Goal: Information Seeking & Learning: Learn about a topic

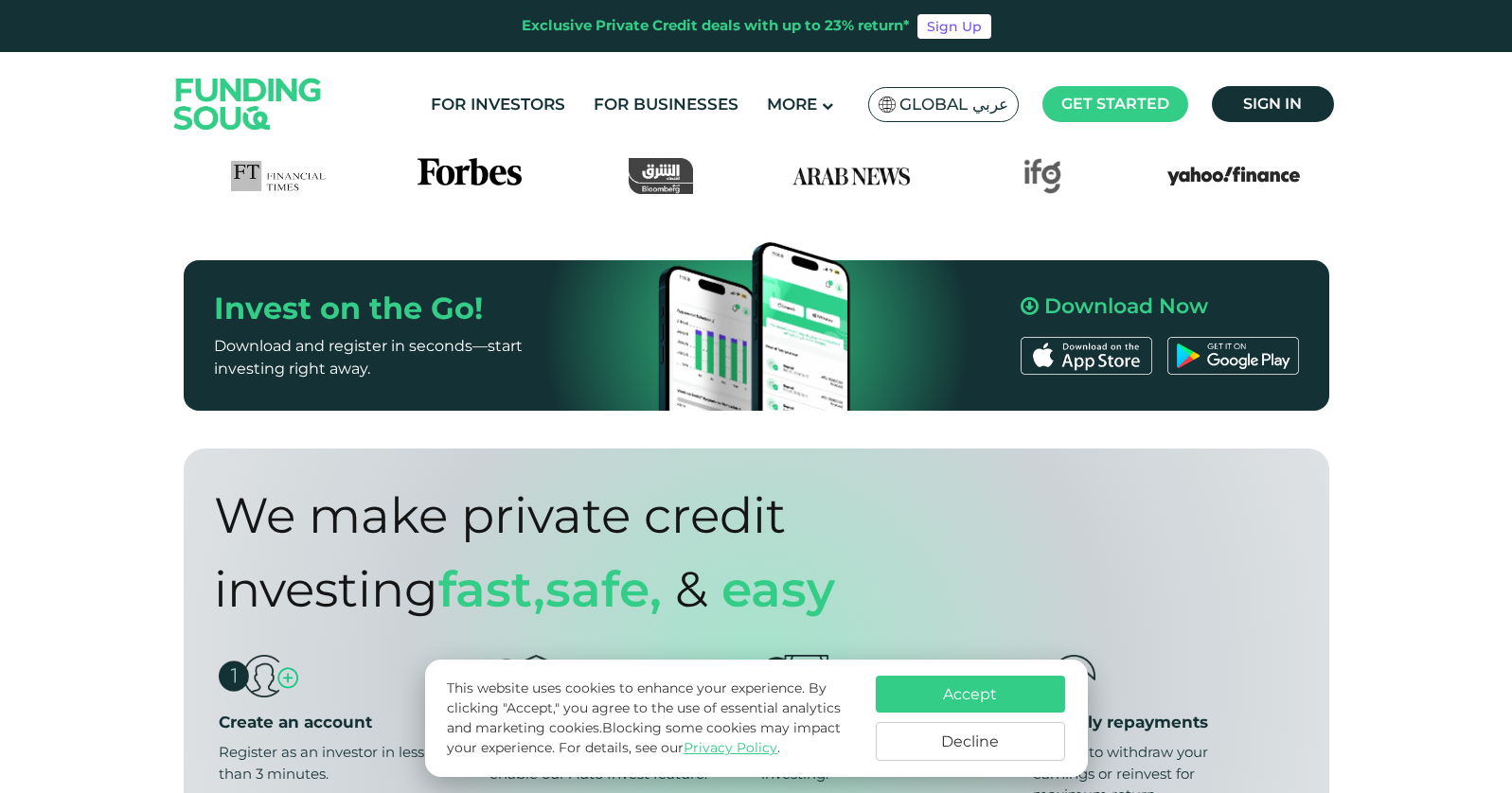
scroll to position [999, 0]
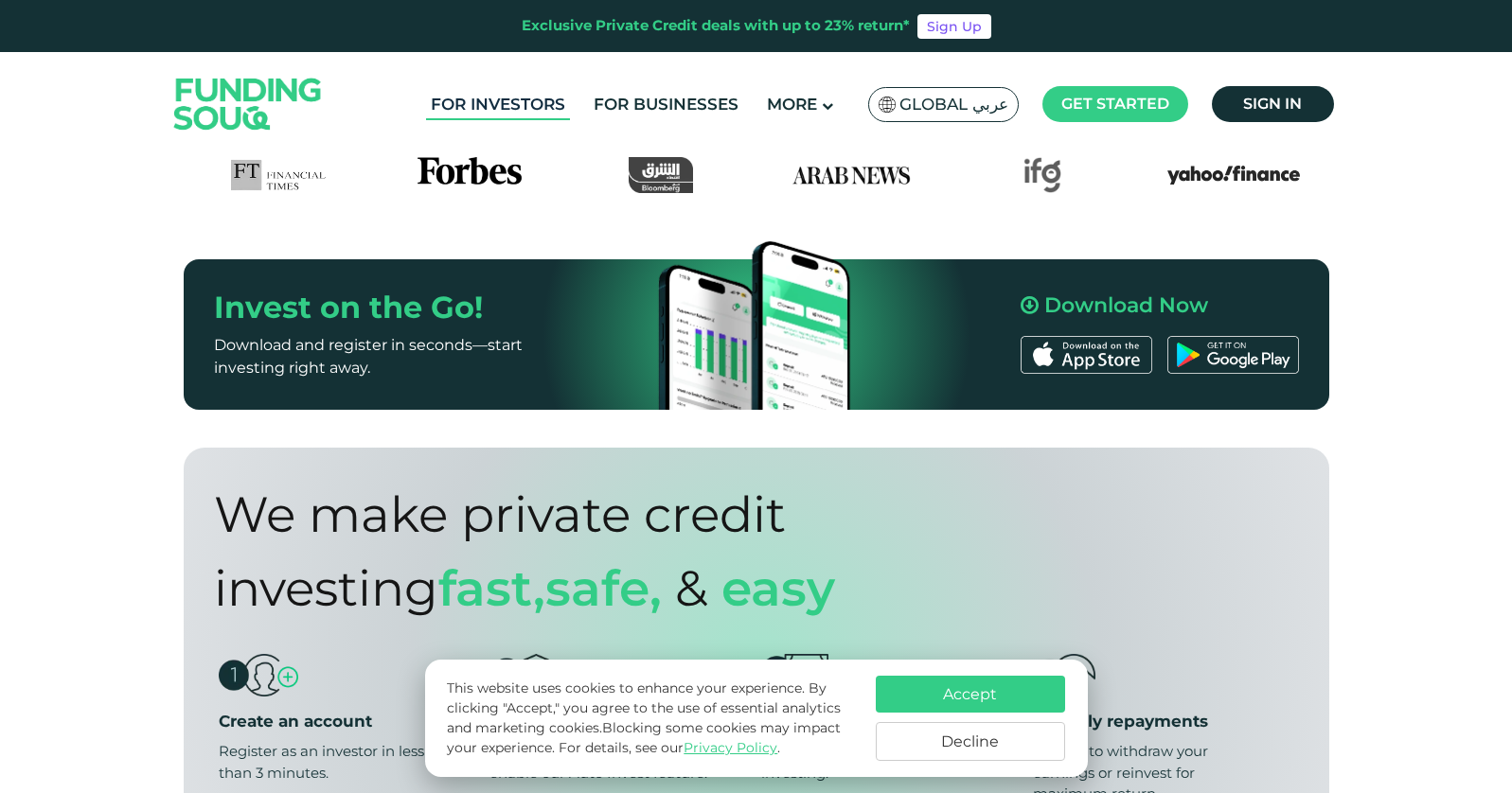
drag, startPoint x: 497, startPoint y: 99, endPoint x: 490, endPoint y: 112, distance: 14.8
click at [497, 99] on link "For Investors" at bounding box center [498, 104] width 144 height 32
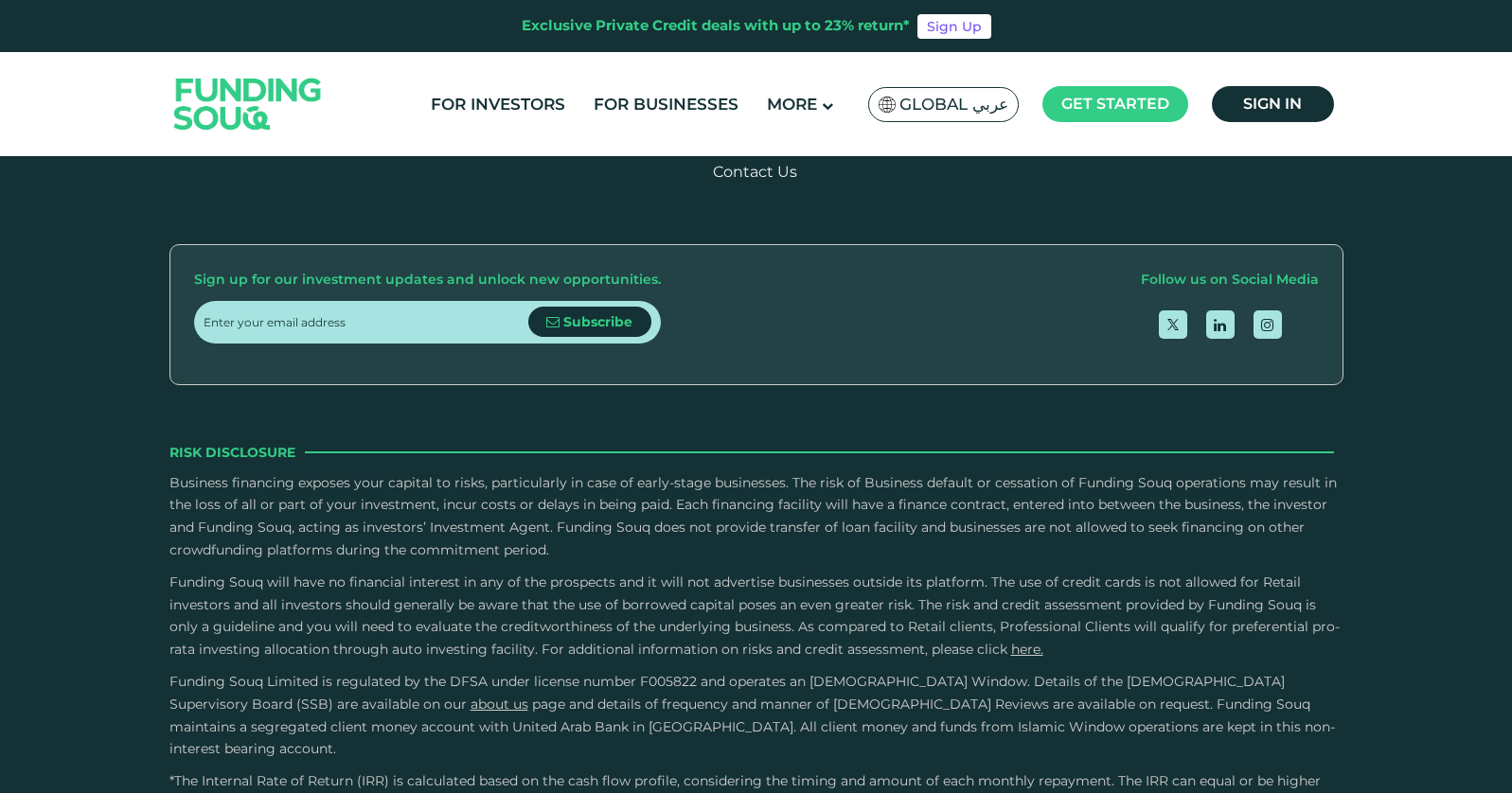
type tc-range-slider "4"
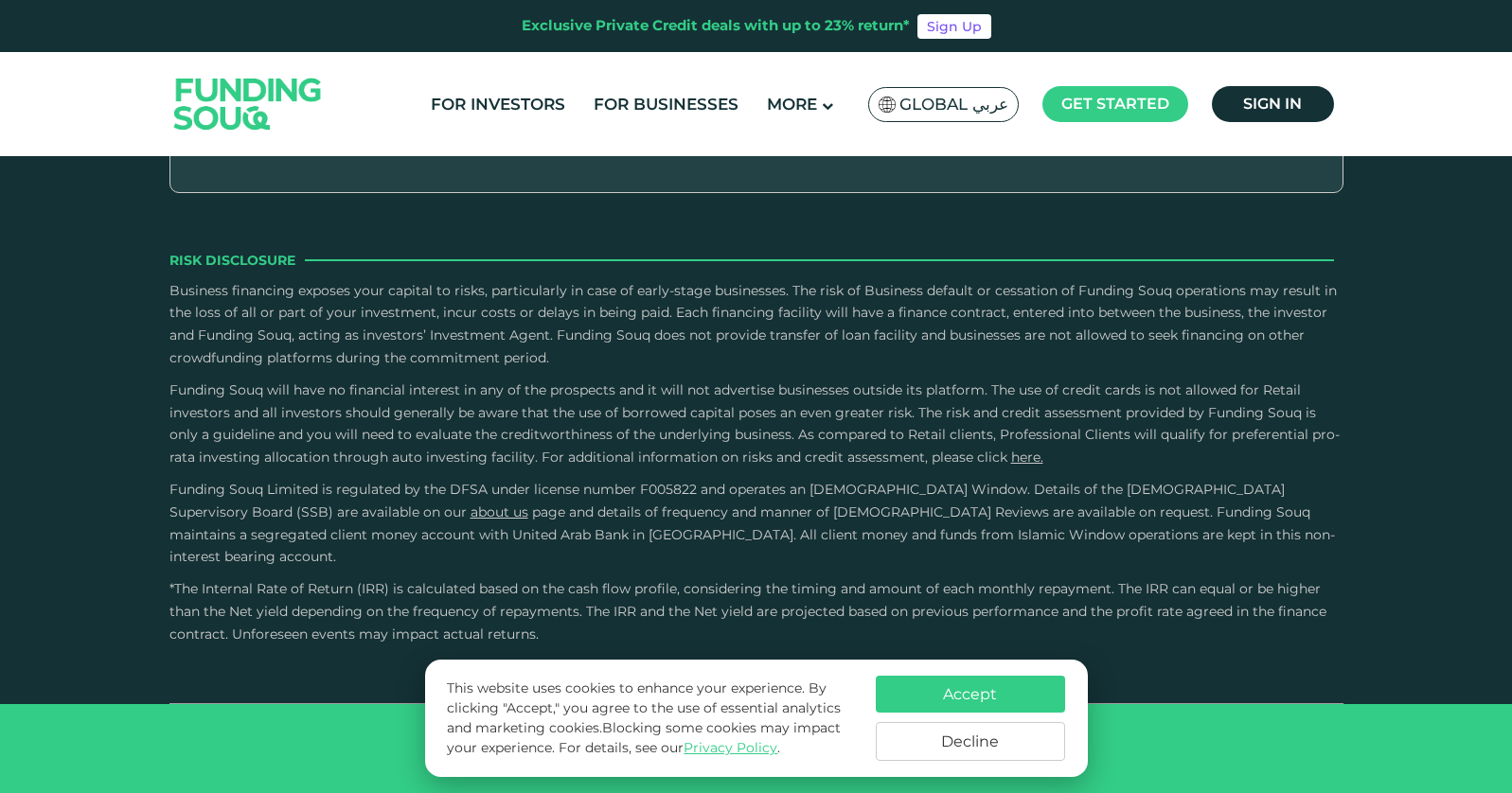
scroll to position [6158, 0]
